Goal: Transaction & Acquisition: Download file/media

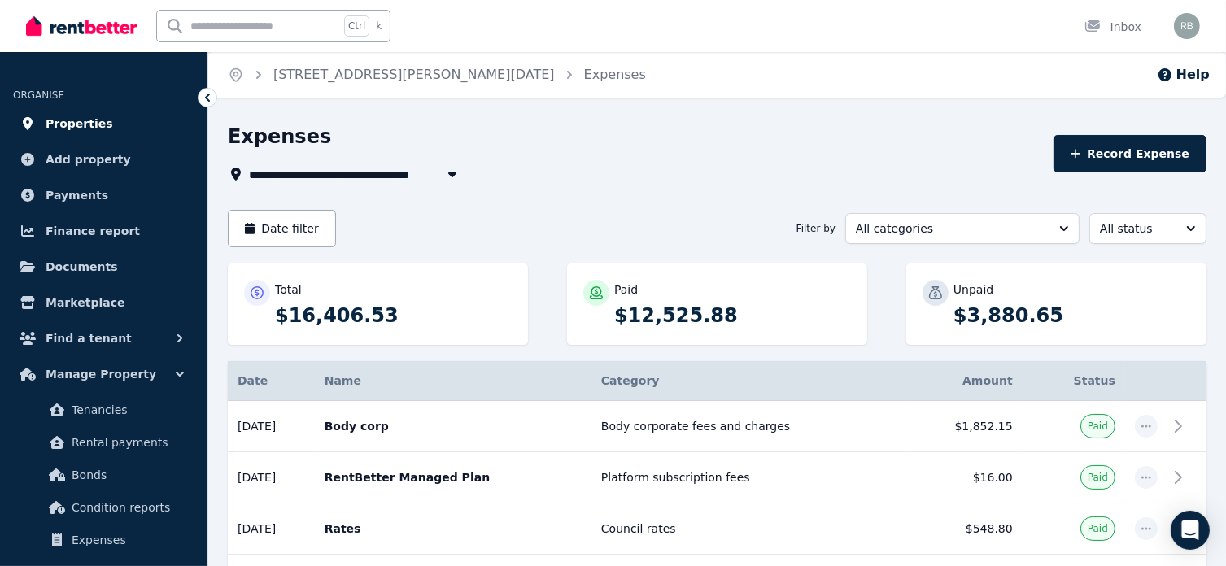
click at [70, 127] on span "Properties" at bounding box center [80, 124] width 68 height 20
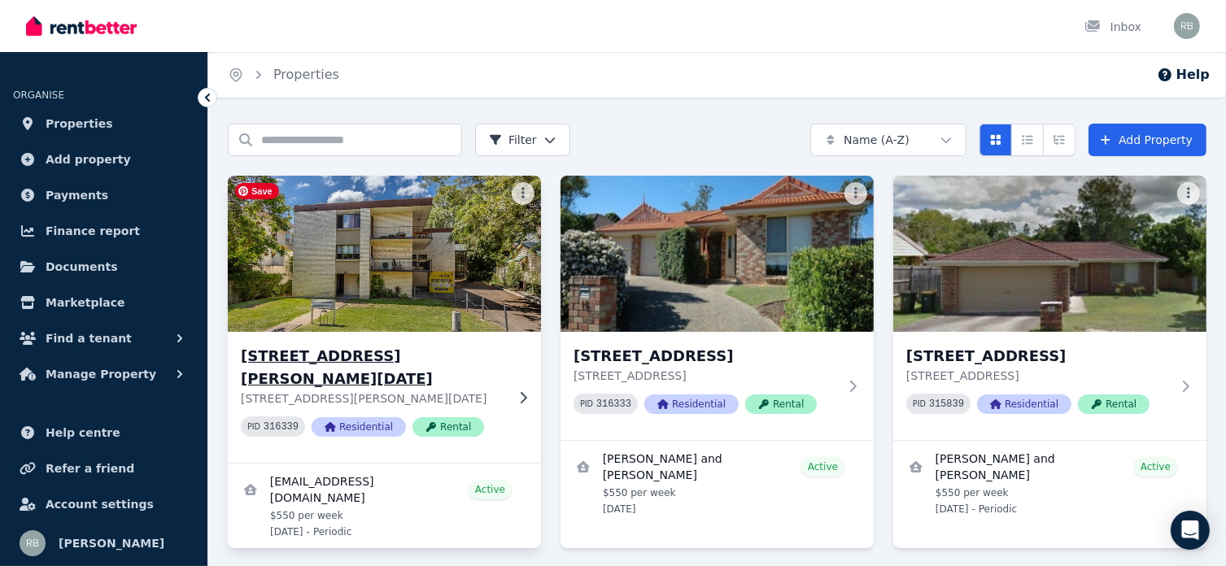
click at [371, 273] on img at bounding box center [384, 254] width 329 height 164
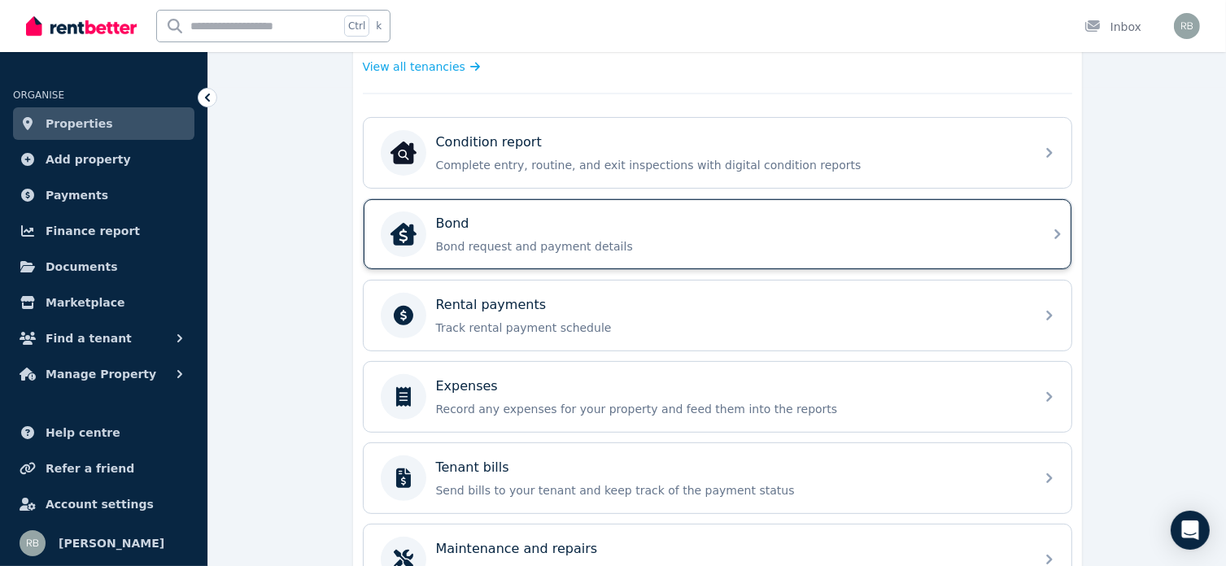
scroll to position [570, 0]
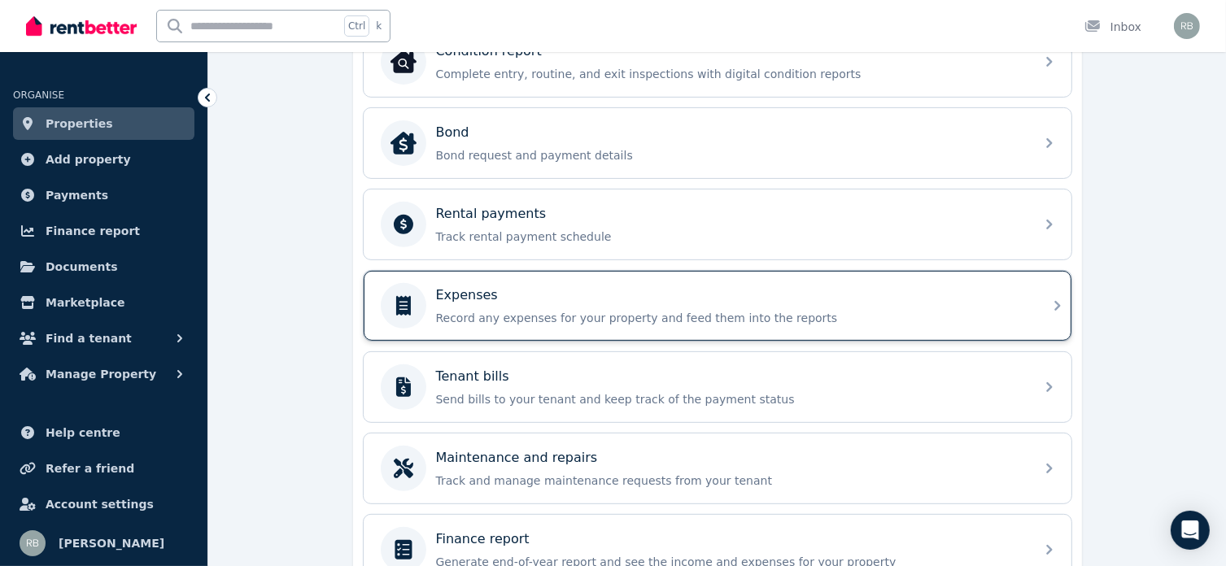
click at [465, 288] on p "Expenses" at bounding box center [467, 296] width 62 height 20
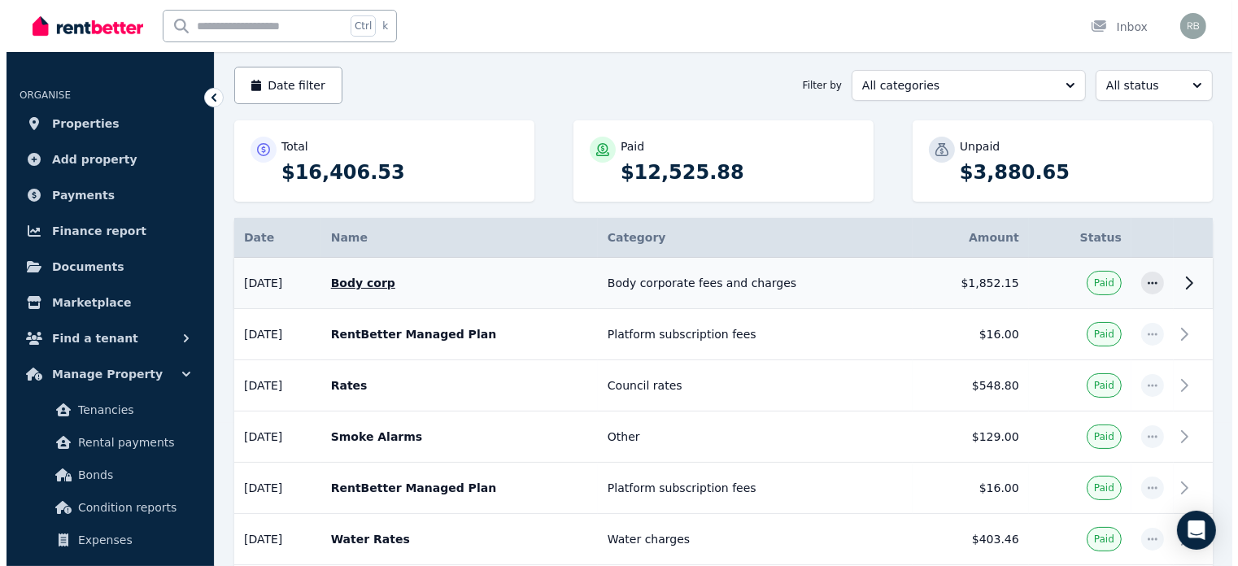
scroll to position [163, 0]
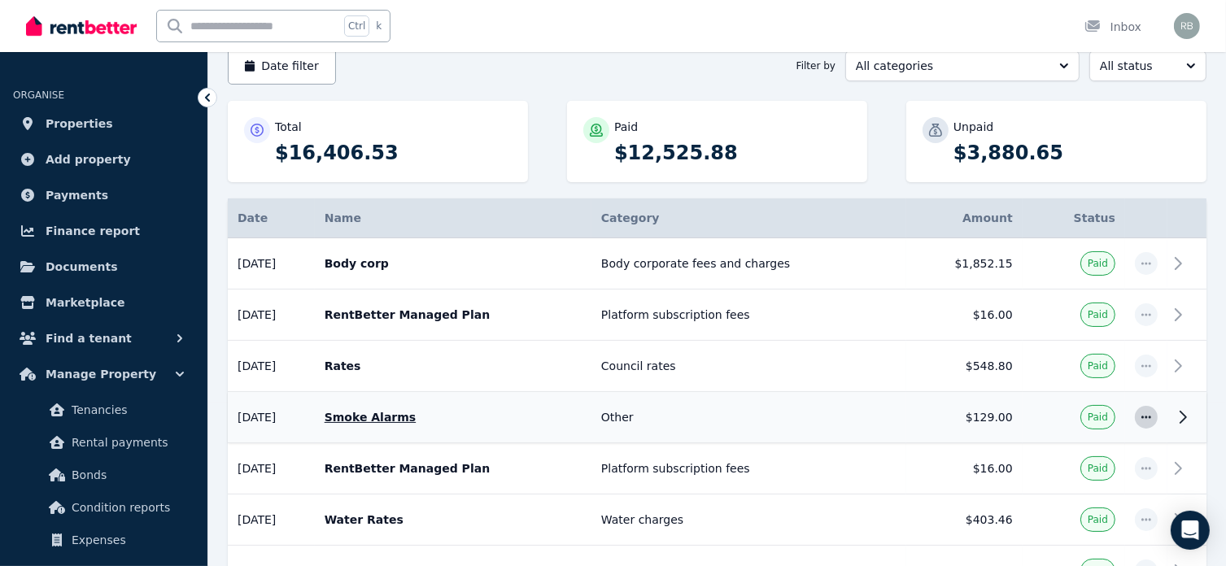
click at [1142, 416] on icon "button" at bounding box center [1147, 417] width 10 height 2
click at [1185, 408] on icon at bounding box center [1183, 418] width 20 height 20
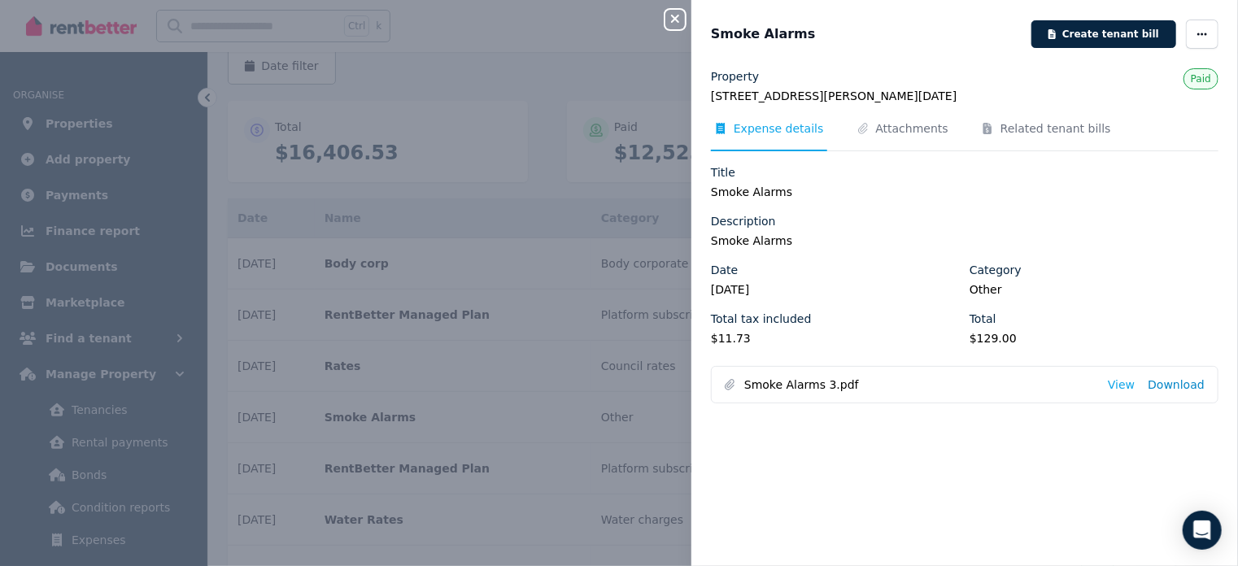
click at [1162, 382] on link "Download" at bounding box center [1176, 385] width 57 height 16
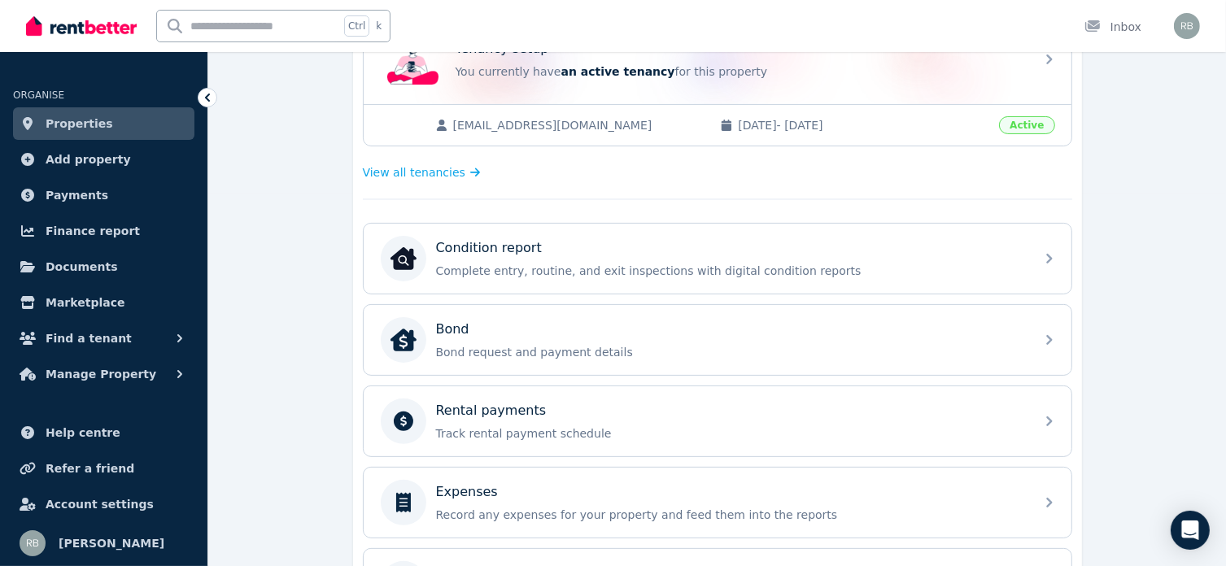
scroll to position [407, 0]
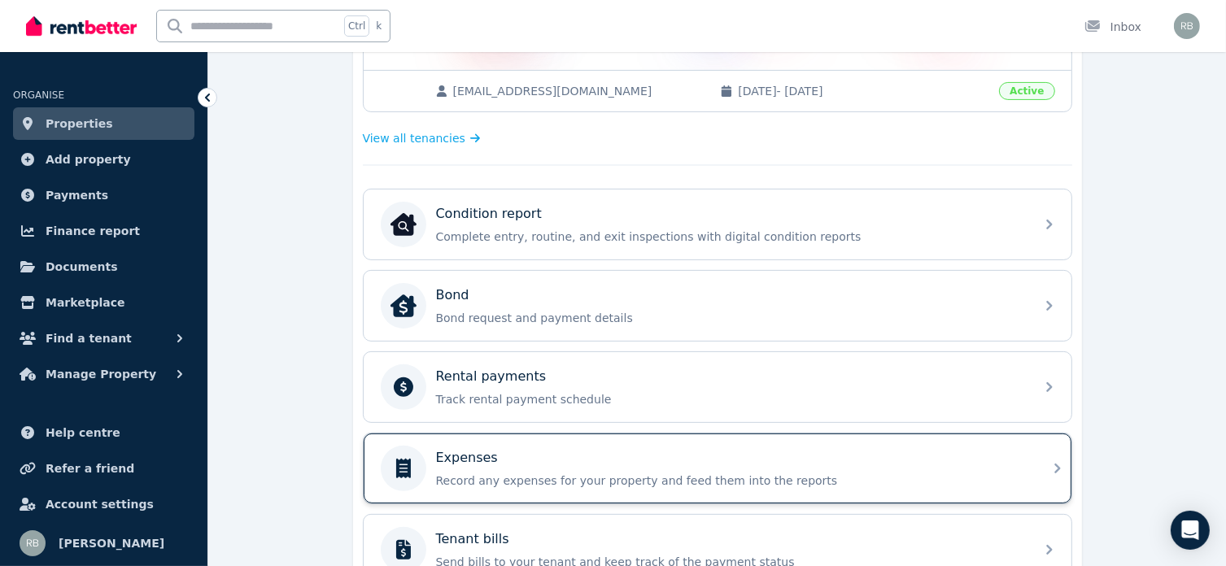
click at [465, 456] on p "Expenses" at bounding box center [467, 458] width 62 height 20
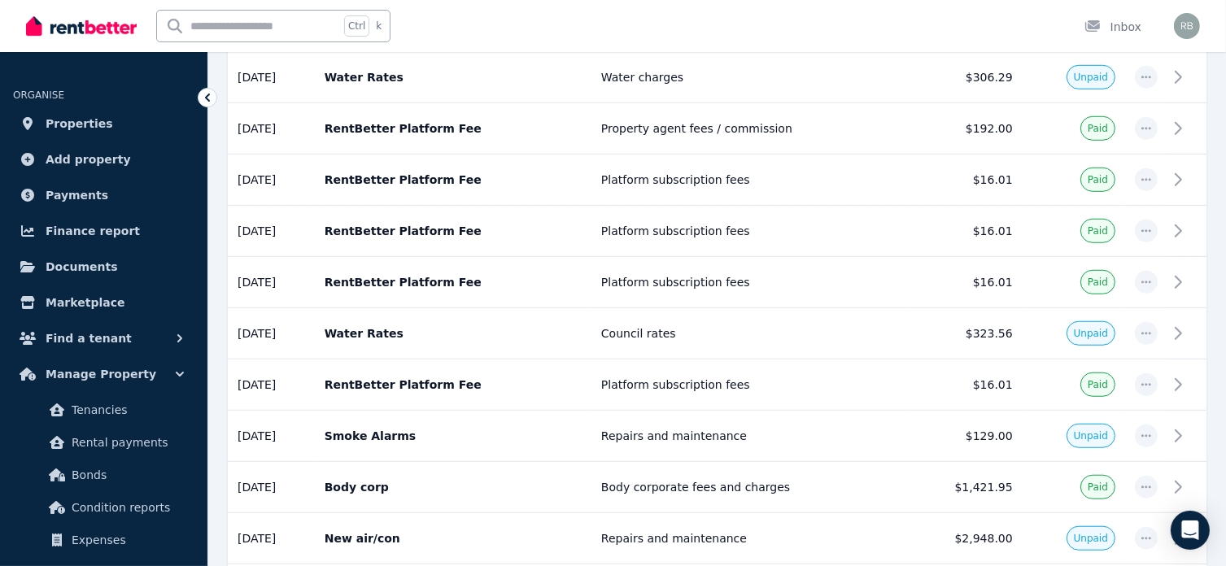
scroll to position [1302, 0]
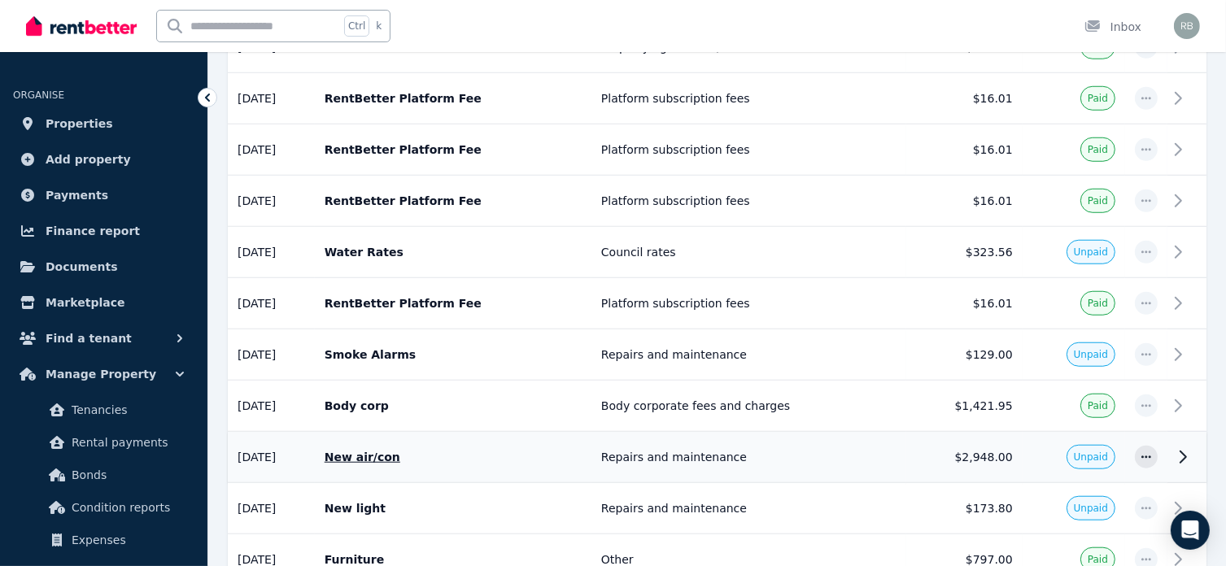
click at [1182, 448] on icon at bounding box center [1183, 458] width 20 height 20
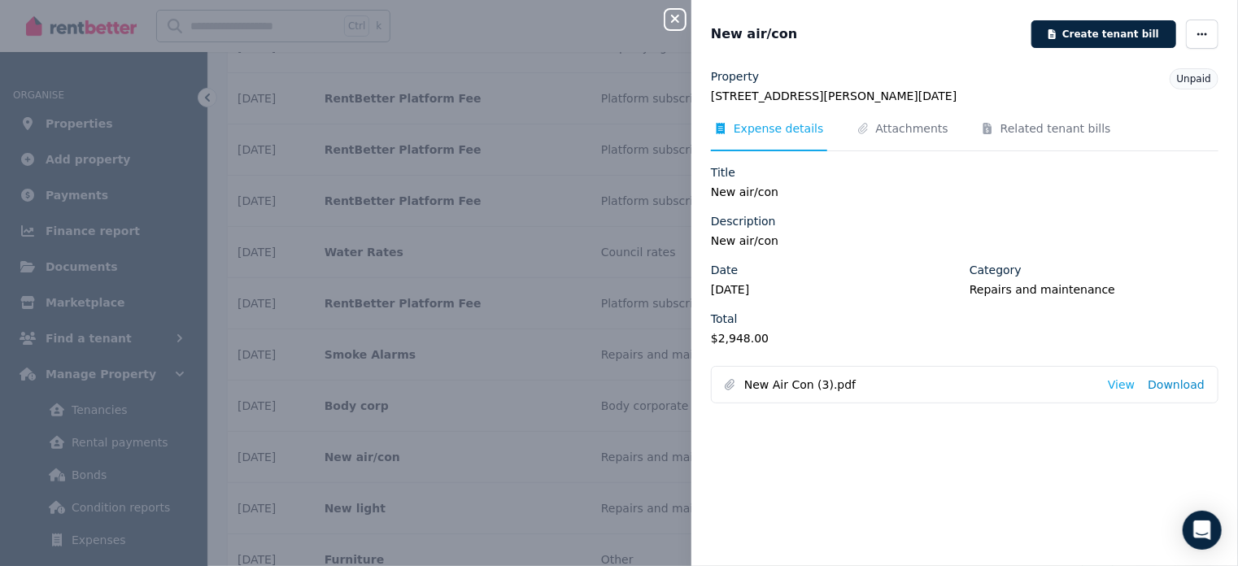
click at [1153, 386] on link "Download" at bounding box center [1176, 385] width 57 height 16
click at [678, 15] on icon "button" at bounding box center [676, 18] width 20 height 13
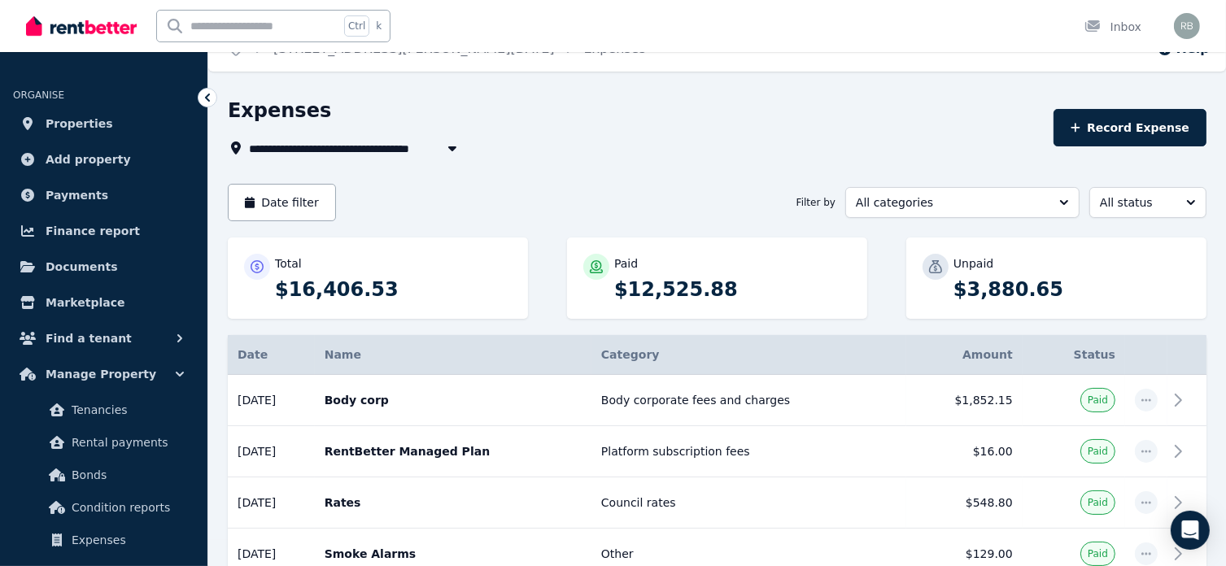
scroll to position [0, 0]
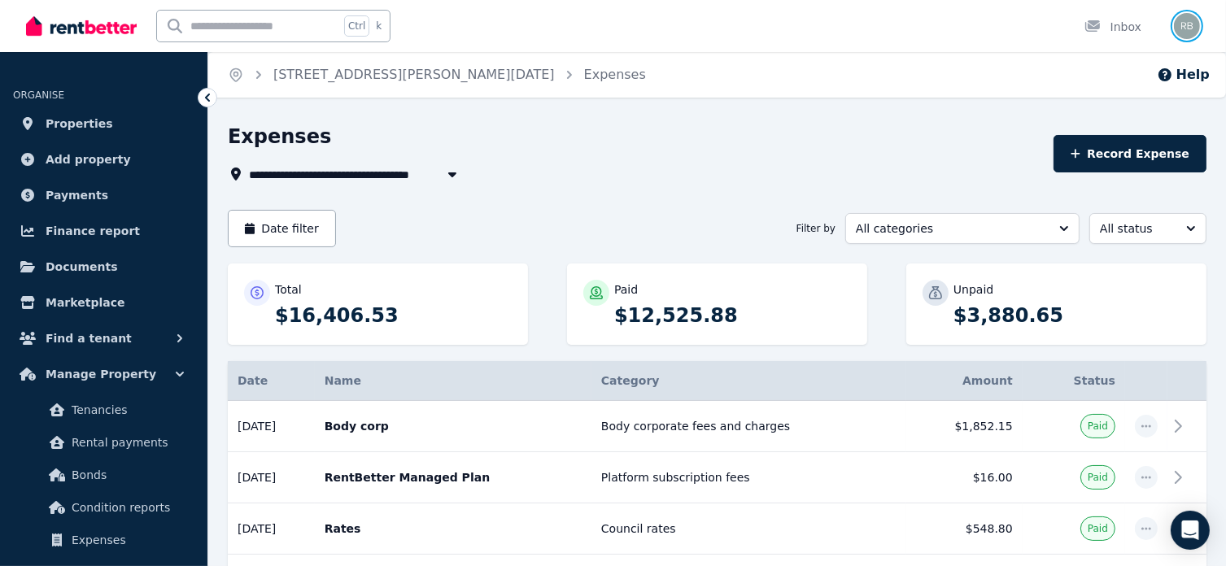
click at [1187, 28] on img "button" at bounding box center [1187, 26] width 26 height 26
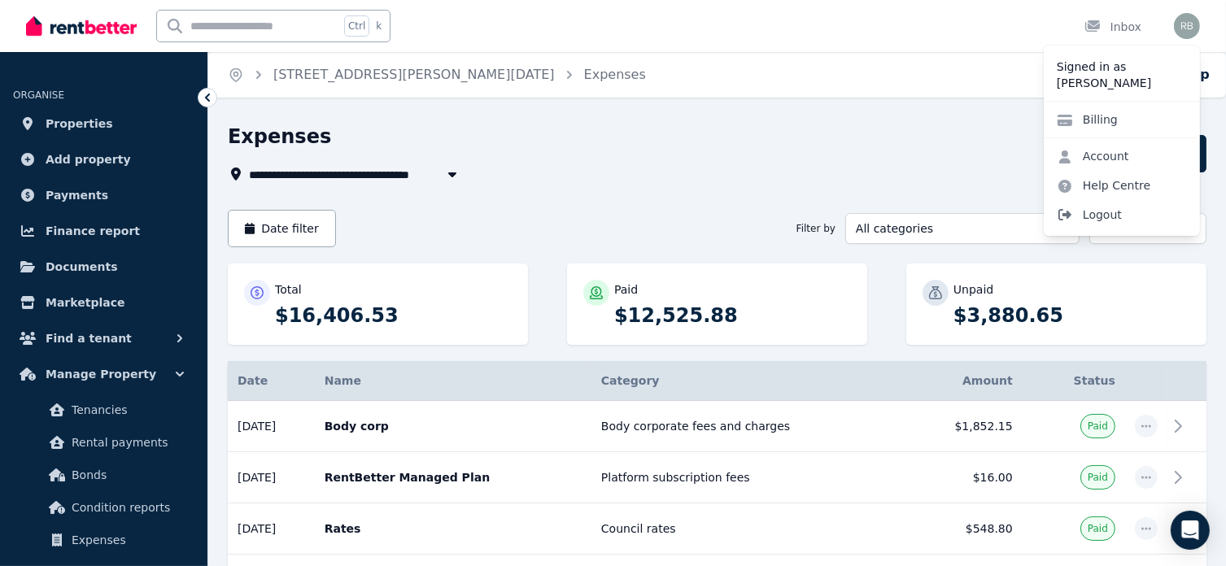
click at [1100, 218] on span "Logout" at bounding box center [1122, 214] width 156 height 29
